Goal: Navigation & Orientation: Find specific page/section

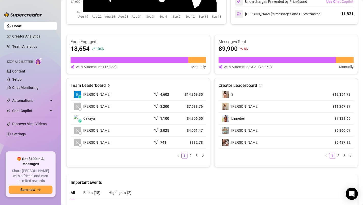
scroll to position [180, 0]
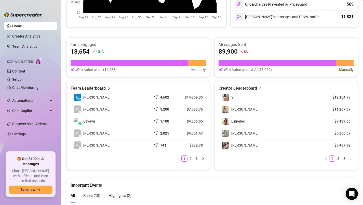
click at [98, 88] on article "Team Leaderboard" at bounding box center [88, 88] width 35 height 6
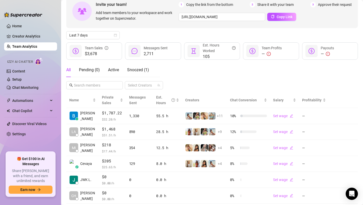
scroll to position [29, 0]
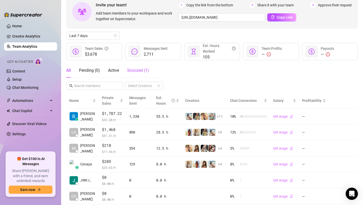
click at [137, 69] on span "Snoozed ( 1 )" at bounding box center [138, 70] width 22 height 5
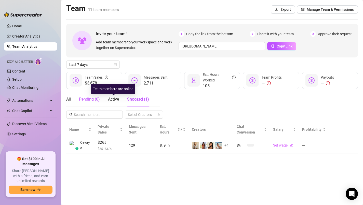
click at [87, 101] on div "Pending ( 0 )" at bounding box center [89, 99] width 21 height 6
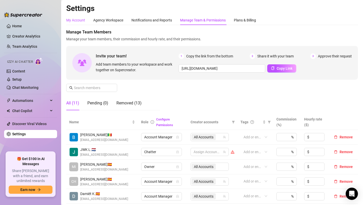
click at [74, 21] on div "My Account" at bounding box center [75, 20] width 19 height 6
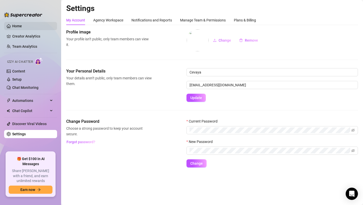
click at [16, 24] on link "Home" at bounding box center [17, 26] width 10 height 4
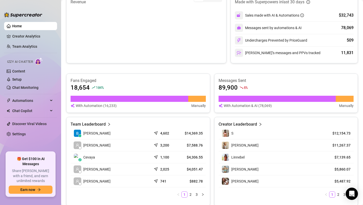
scroll to position [151, 0]
